Goal: Task Accomplishment & Management: Use online tool/utility

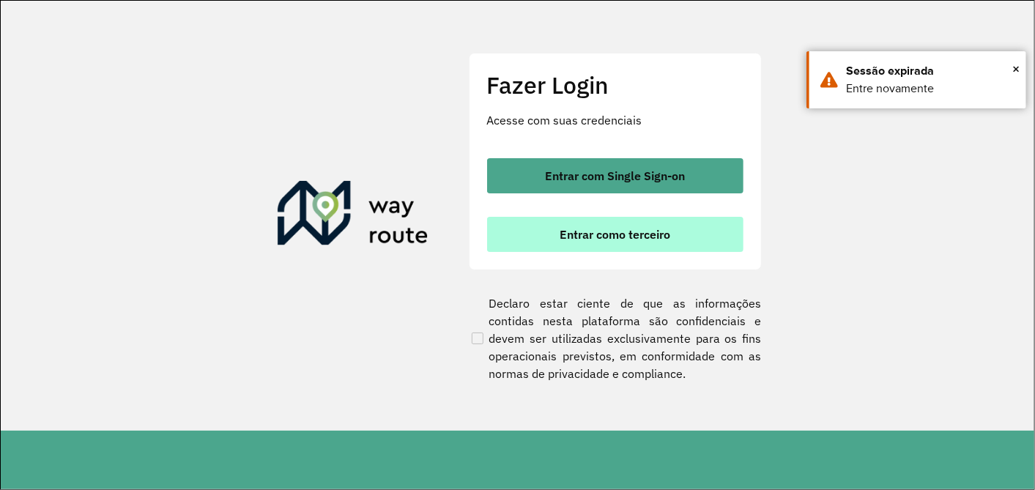
click at [525, 244] on button "Entrar como terceiro" at bounding box center [615, 234] width 256 height 35
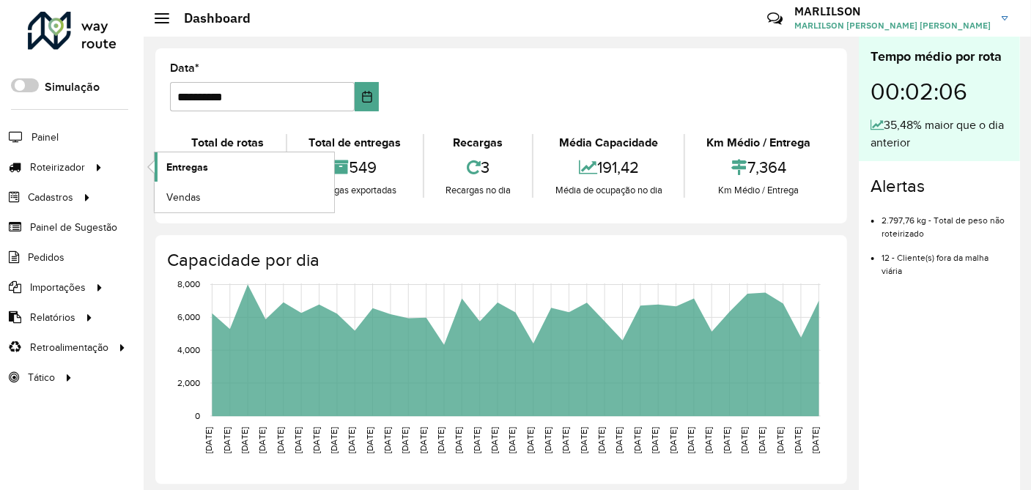
click at [221, 160] on link "Entregas" at bounding box center [245, 166] width 180 height 29
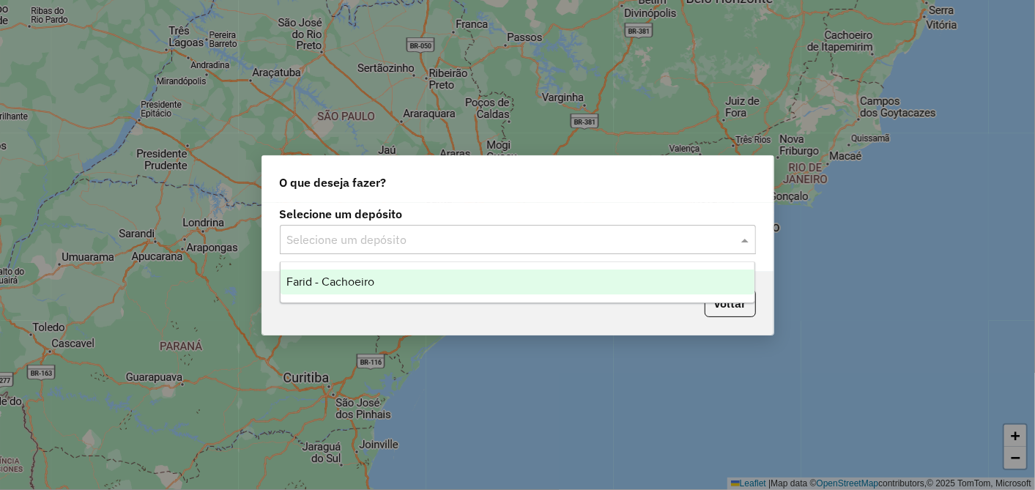
click at [441, 234] on input "text" at bounding box center [503, 241] width 432 height 18
click at [357, 282] on span "Farid - Cachoeiro" at bounding box center [331, 282] width 88 height 12
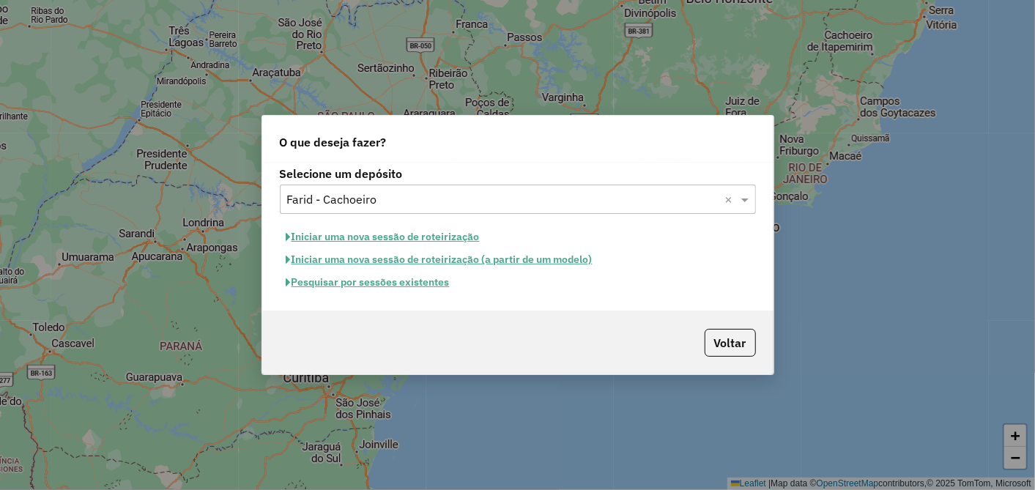
click at [411, 284] on button "Pesquisar por sessões existentes" at bounding box center [368, 282] width 177 height 23
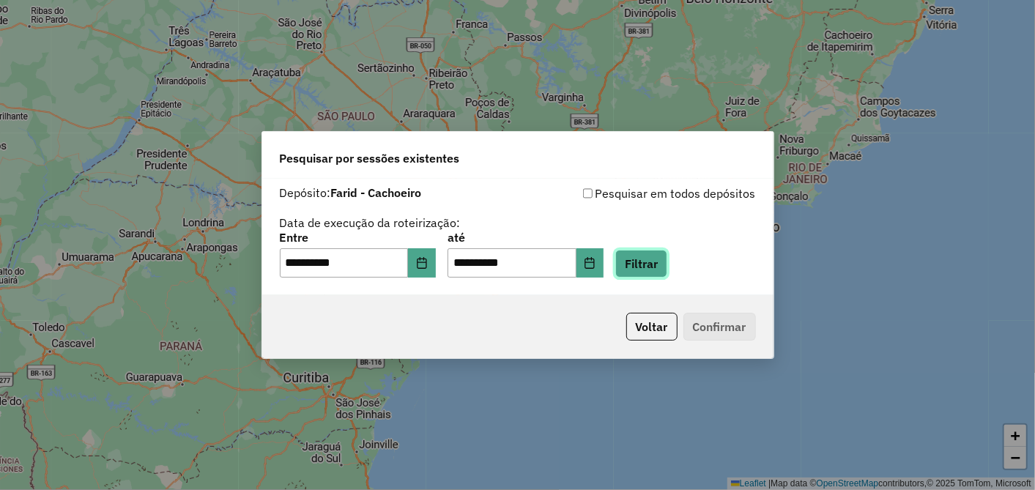
click at [656, 271] on button "Filtrar" at bounding box center [642, 264] width 52 height 28
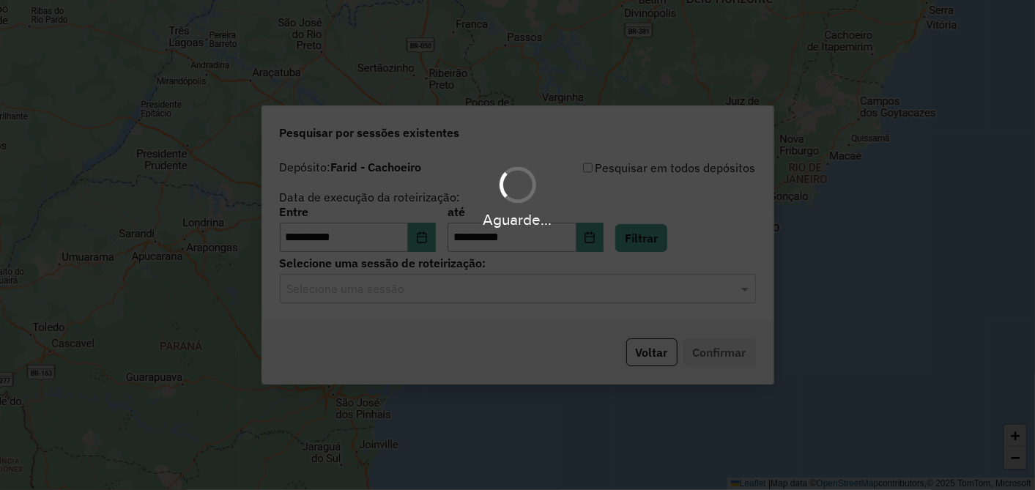
click at [459, 291] on div "Aguarde..." at bounding box center [517, 245] width 1035 height 490
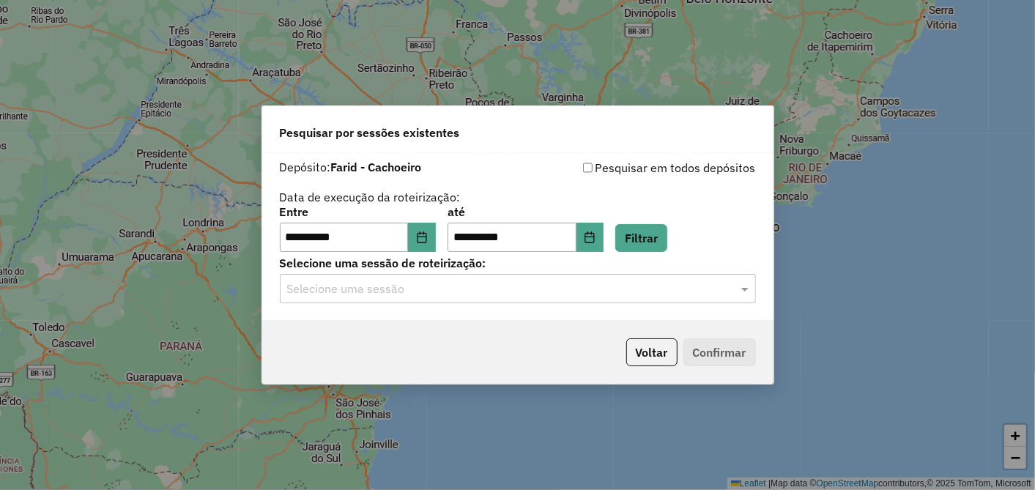
click at [460, 291] on input "text" at bounding box center [503, 290] width 432 height 18
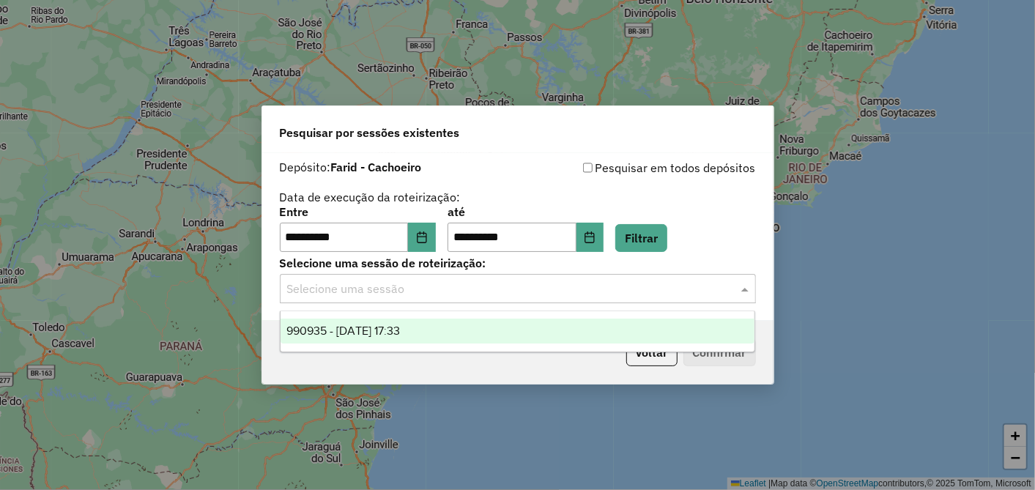
click at [400, 327] on span "990935 - [DATE] 17:33" at bounding box center [344, 331] width 114 height 12
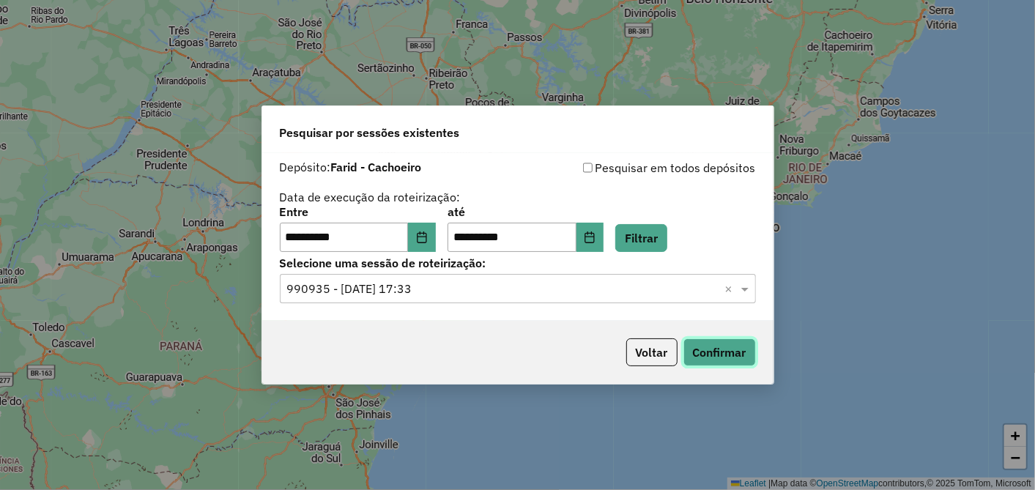
click at [713, 355] on button "Confirmar" at bounding box center [720, 353] width 73 height 28
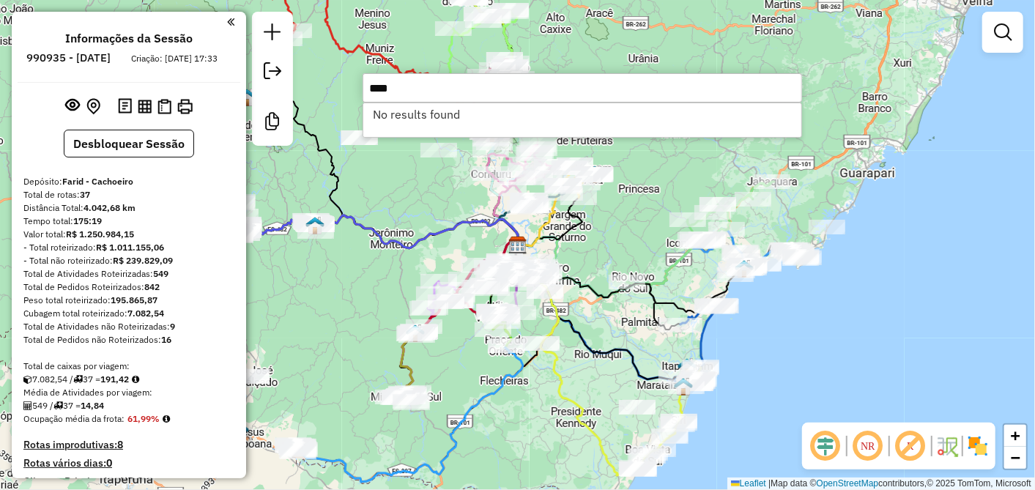
type input "****"
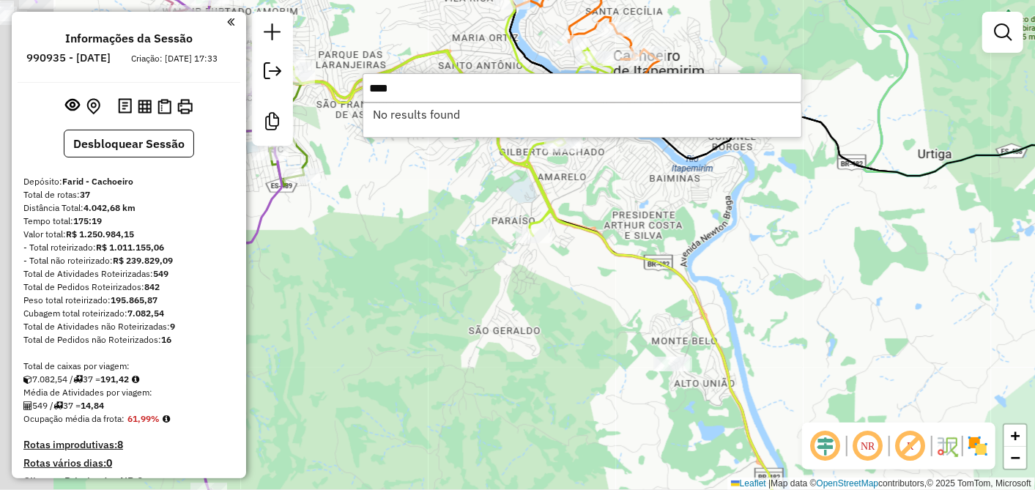
drag, startPoint x: 577, startPoint y: 255, endPoint x: 676, endPoint y: 272, distance: 99.6
click at [676, 272] on icon at bounding box center [495, 266] width 581 height 588
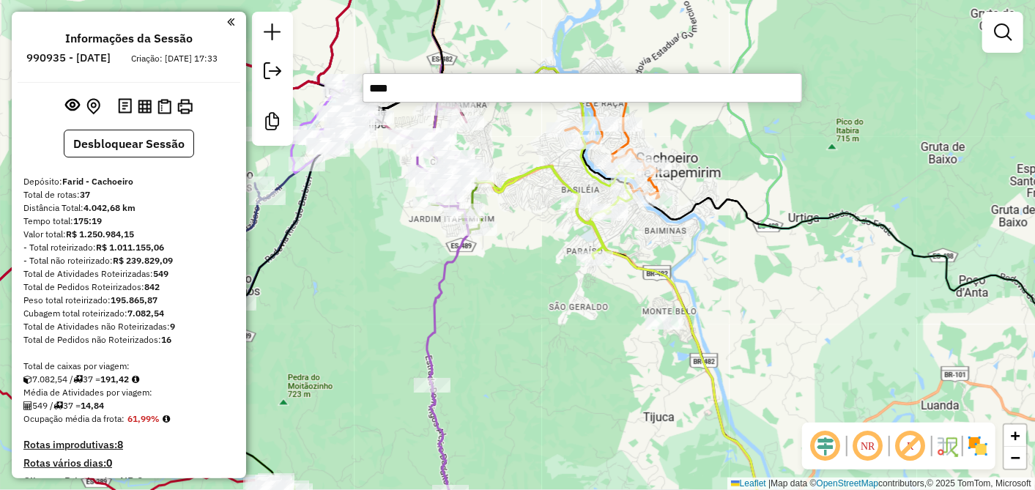
drag, startPoint x: 661, startPoint y: 280, endPoint x: 638, endPoint y: 287, distance: 23.9
click at [638, 287] on div "Janela de atendimento Grade de atendimento Capacidade Transportadoras Veículos …" at bounding box center [517, 245] width 1035 height 490
